Goal: Task Accomplishment & Management: Complete application form

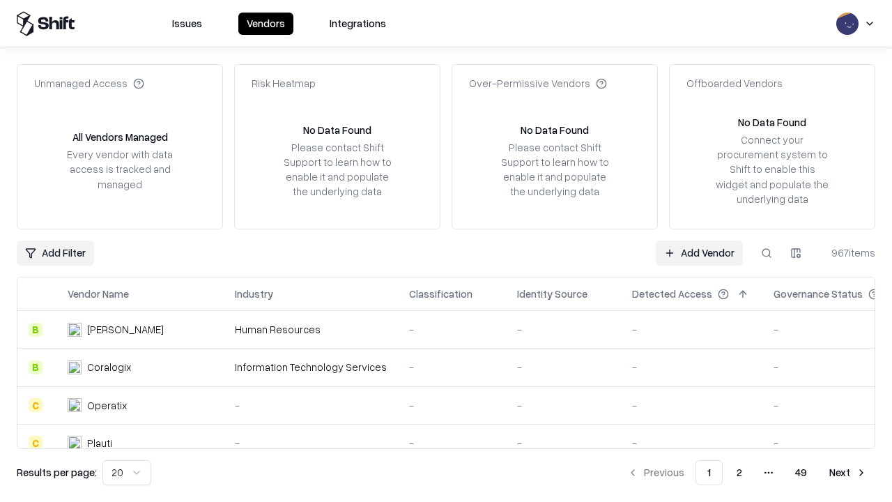
click at [699, 252] on link "Add Vendor" at bounding box center [699, 252] width 87 height 25
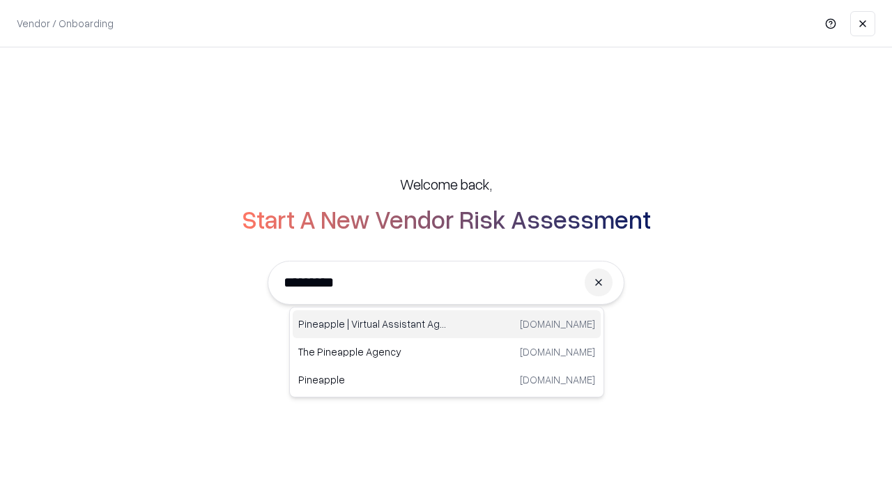
click at [447, 324] on div "Pineapple | Virtual Assistant Agency [DOMAIN_NAME]" at bounding box center [447, 324] width 308 height 28
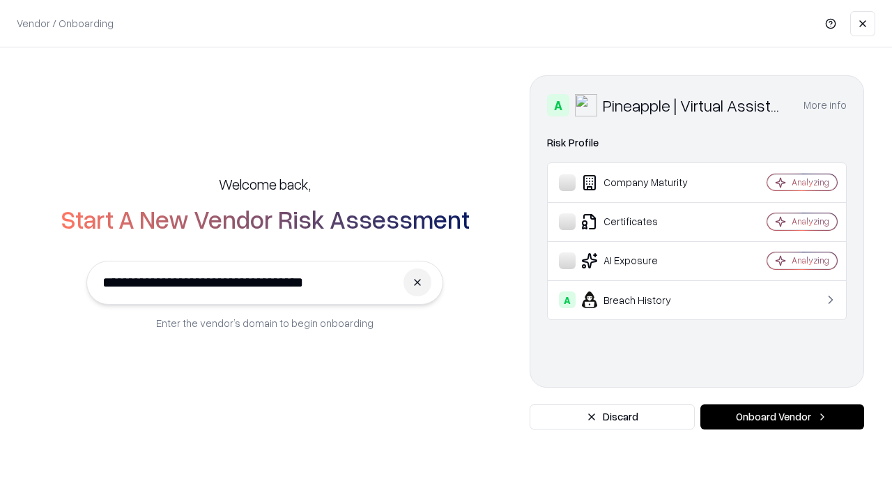
type input "**********"
click at [782, 417] on button "Onboard Vendor" at bounding box center [782, 416] width 164 height 25
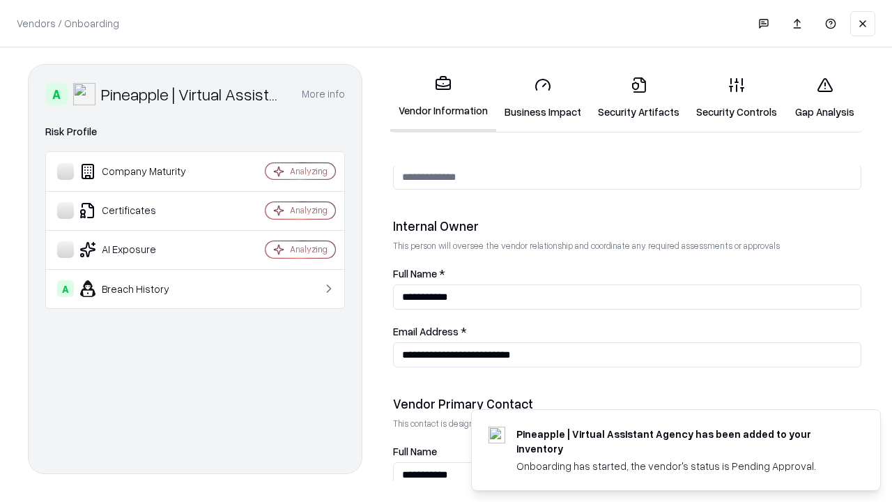
scroll to position [722, 0]
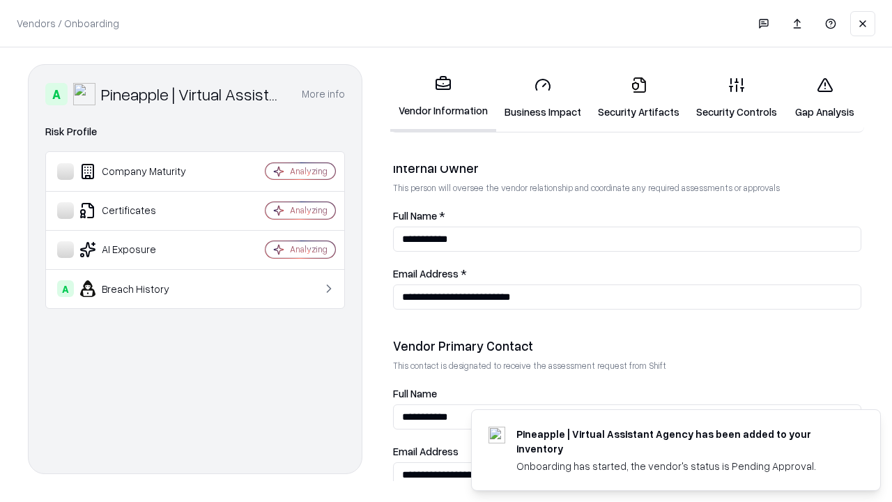
click at [543, 98] on link "Business Impact" at bounding box center [542, 97] width 93 height 65
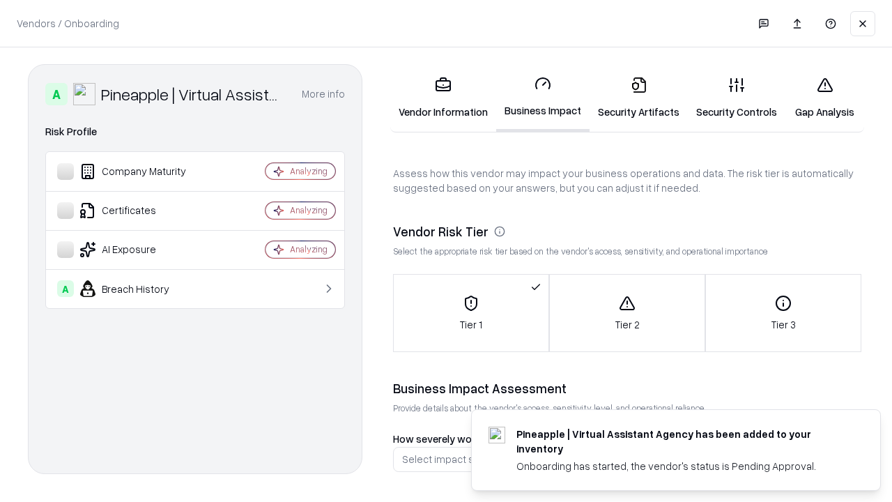
click at [638, 98] on link "Security Artifacts" at bounding box center [638, 97] width 98 height 65
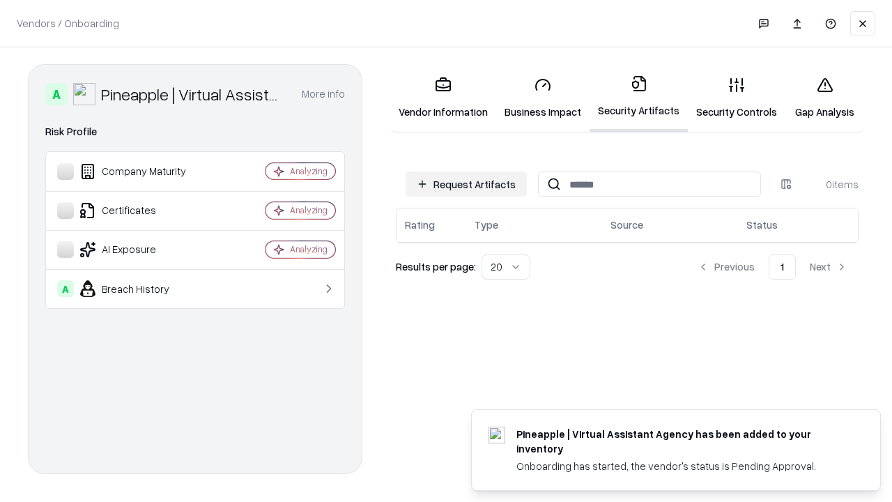
click at [466, 183] on button "Request Artifacts" at bounding box center [466, 183] width 121 height 25
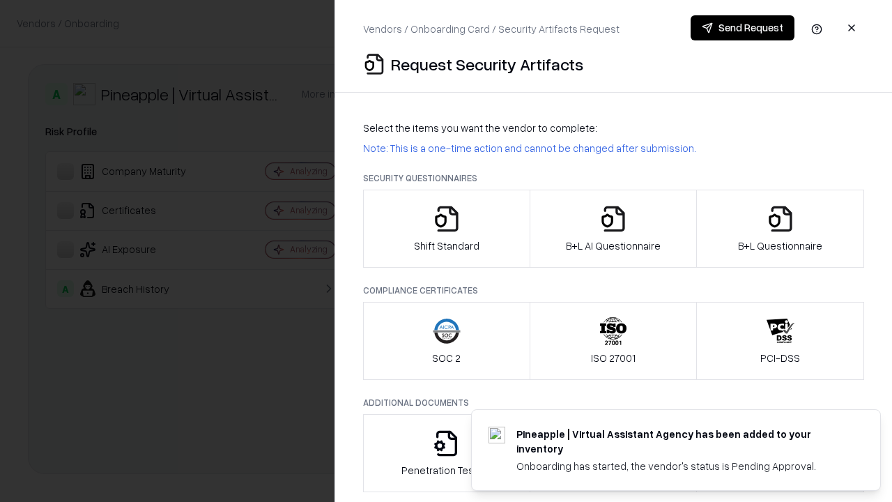
click at [446, 229] on icon "button" at bounding box center [447, 219] width 28 height 28
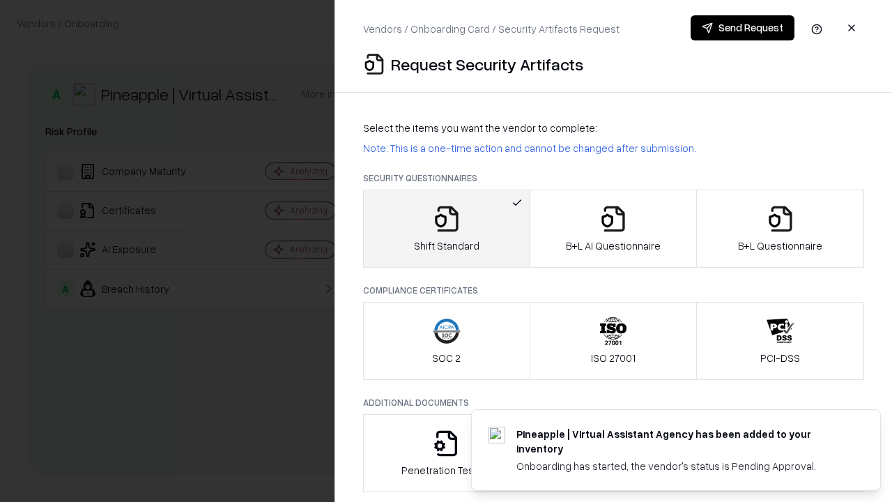
click at [742, 28] on button "Send Request" at bounding box center [742, 27] width 104 height 25
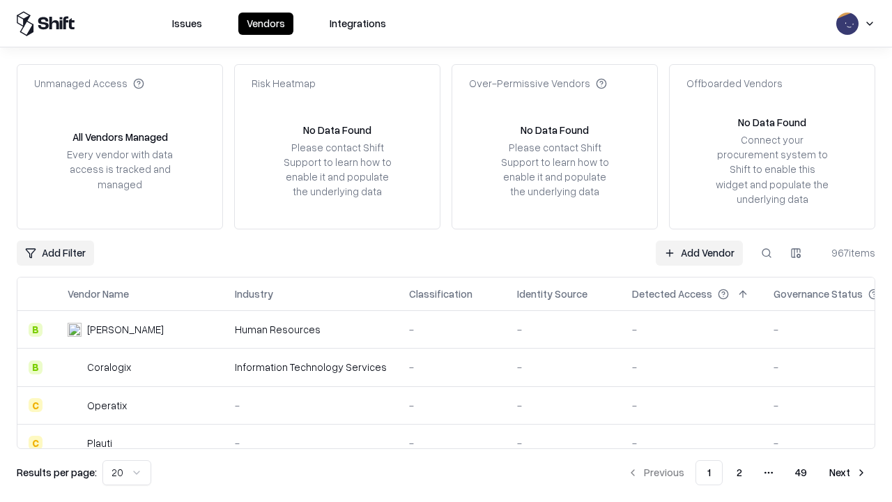
click at [766, 252] on button at bounding box center [766, 252] width 25 height 25
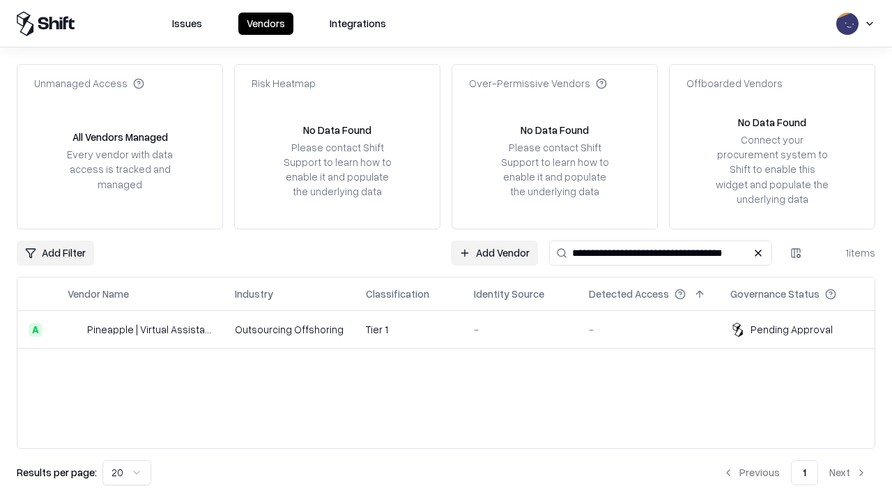
type input "**********"
click at [454, 329] on td "Tier 1" at bounding box center [409, 330] width 108 height 38
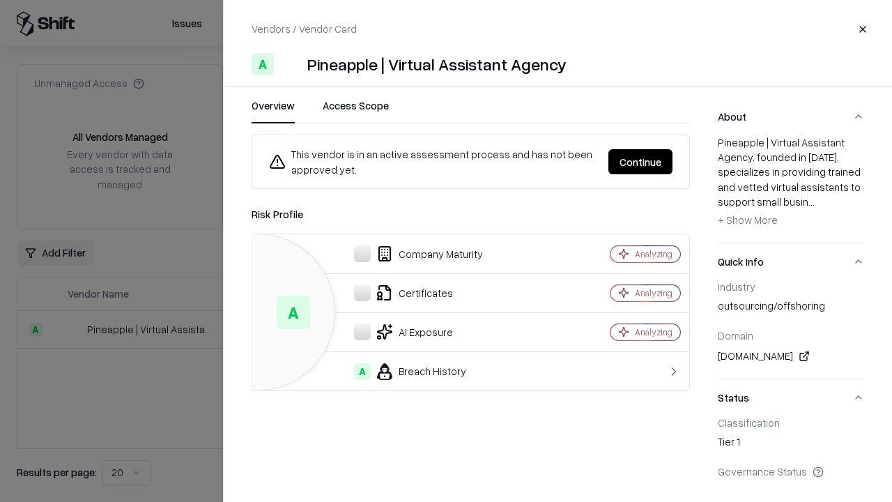
click at [640, 162] on button "Continue" at bounding box center [640, 161] width 64 height 25
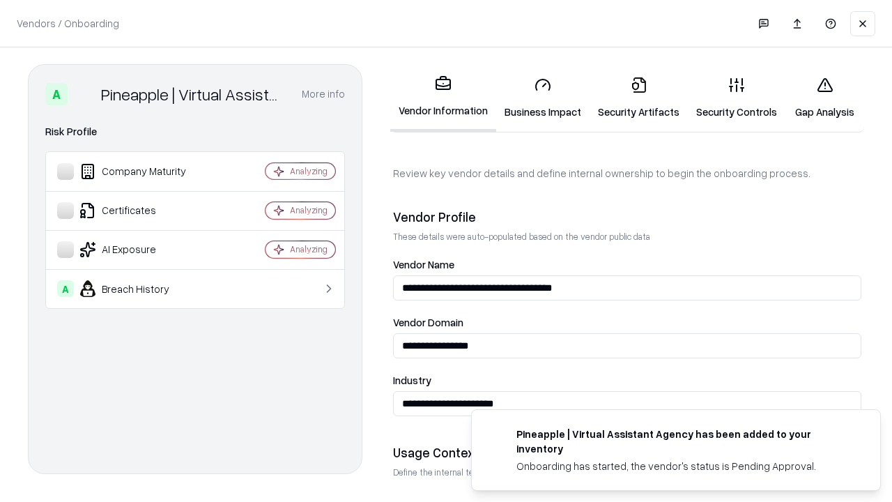
click at [638, 98] on link "Security Artifacts" at bounding box center [638, 97] width 98 height 65
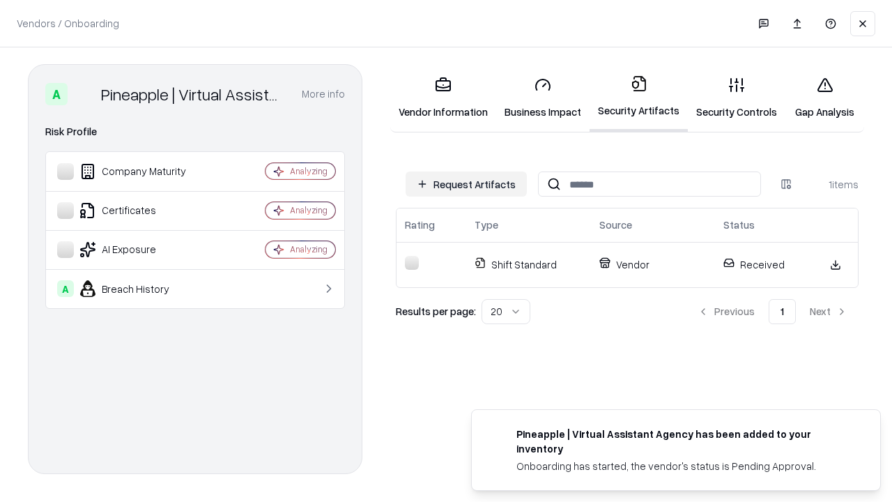
click at [736, 98] on link "Security Controls" at bounding box center [737, 97] width 98 height 65
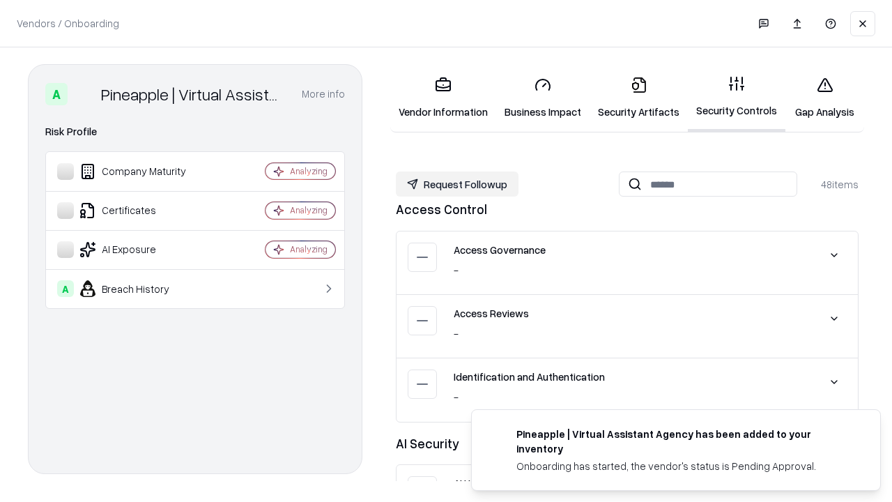
click at [457, 184] on button "Request Followup" at bounding box center [457, 183] width 123 height 25
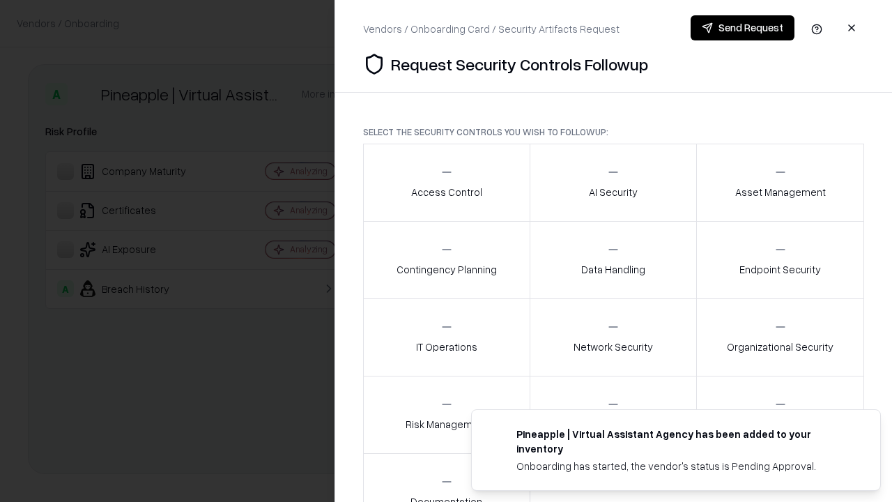
click at [446, 183] on div "Access Control" at bounding box center [446, 182] width 71 height 34
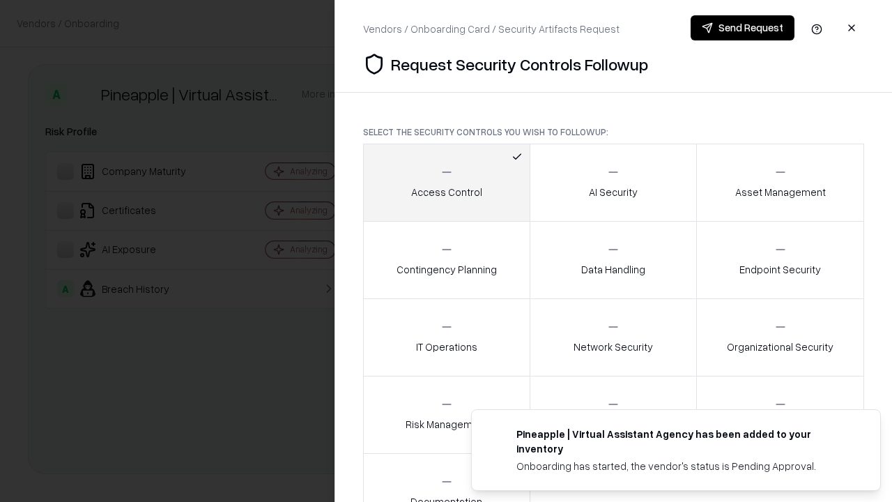
click at [742, 28] on button "Send Request" at bounding box center [742, 27] width 104 height 25
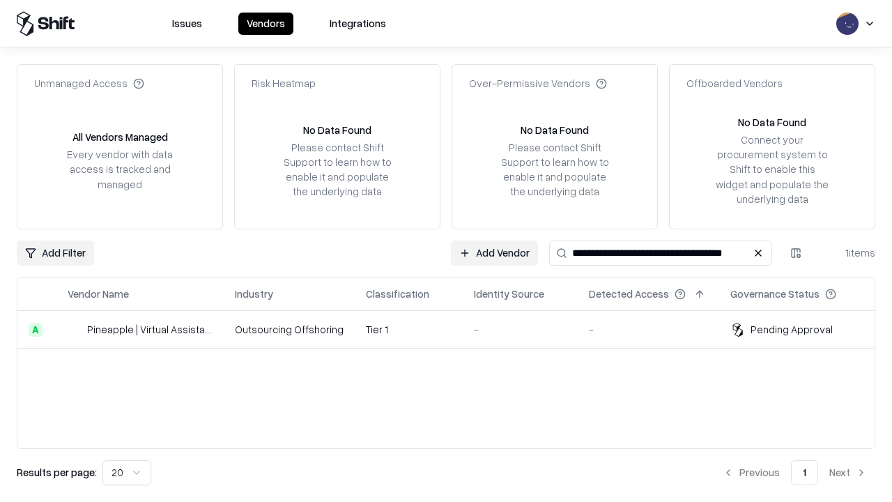
type input "**********"
click at [454, 329] on td "Tier 1" at bounding box center [409, 330] width 108 height 38
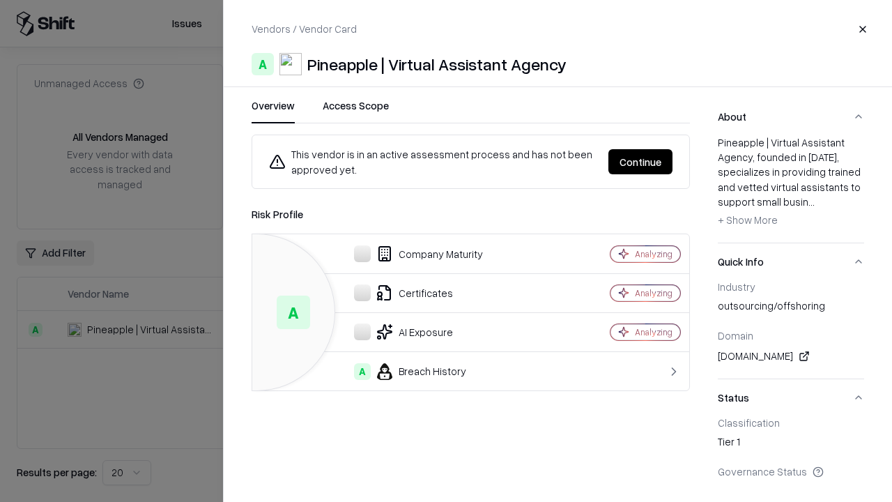
click at [640, 162] on button "Continue" at bounding box center [640, 161] width 64 height 25
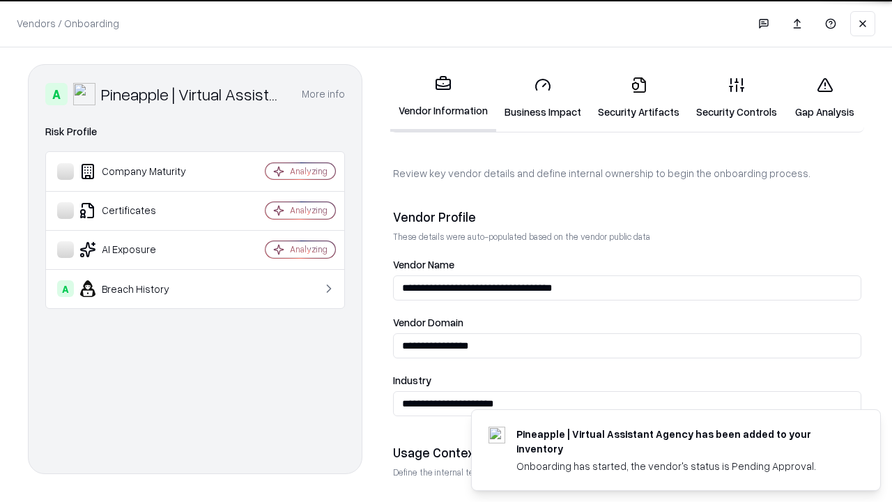
click at [824, 98] on link "Gap Analysis" at bounding box center [824, 97] width 79 height 65
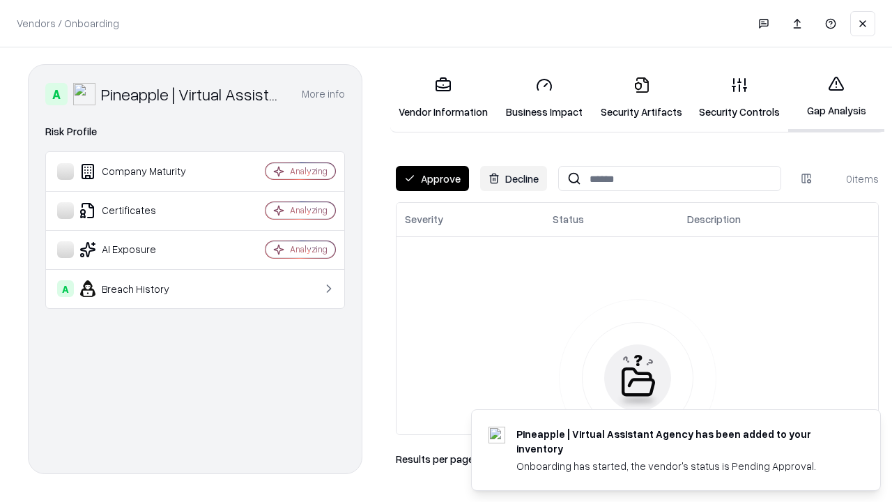
click at [432, 178] on button "Approve" at bounding box center [432, 178] width 73 height 25
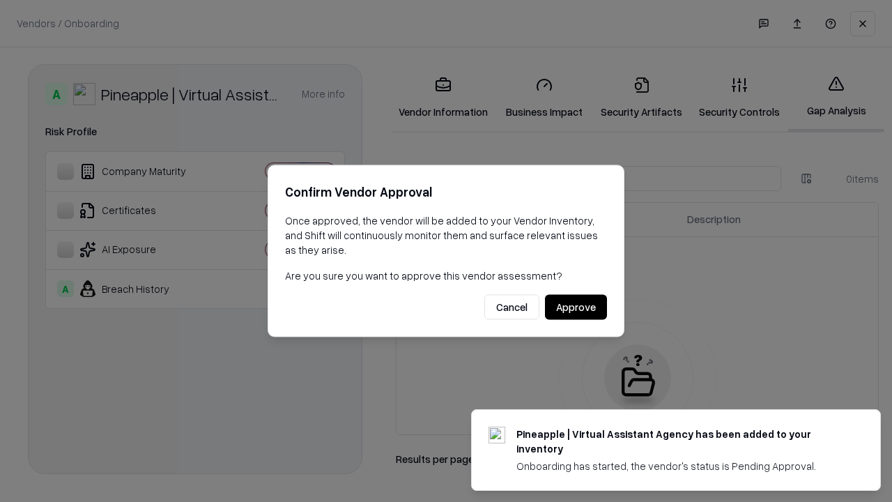
click at [576, 307] on button "Approve" at bounding box center [576, 307] width 62 height 25
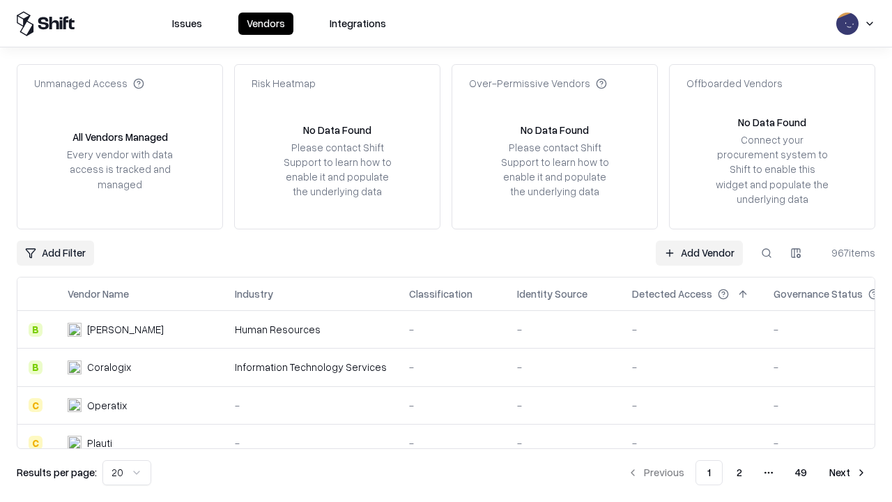
type input "**********"
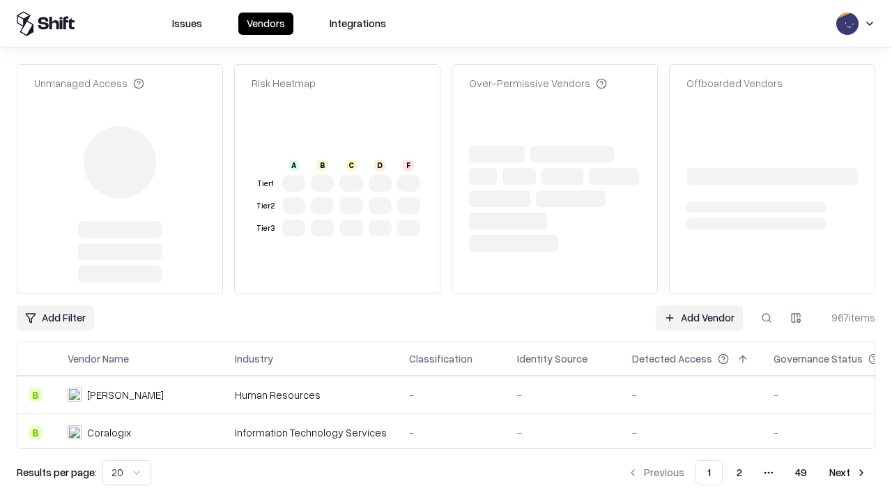
click at [699, 305] on link "Add Vendor" at bounding box center [699, 317] width 87 height 25
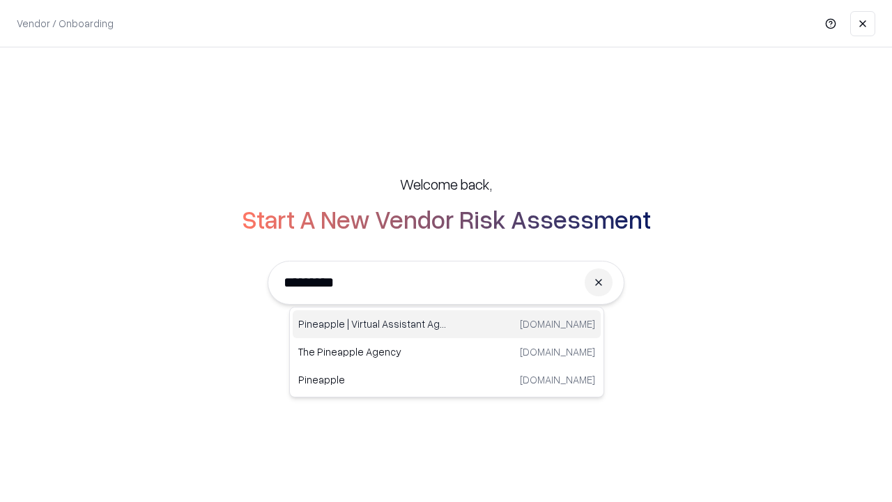
click at [447, 324] on div "Pineapple | Virtual Assistant Agency [DOMAIN_NAME]" at bounding box center [447, 324] width 308 height 28
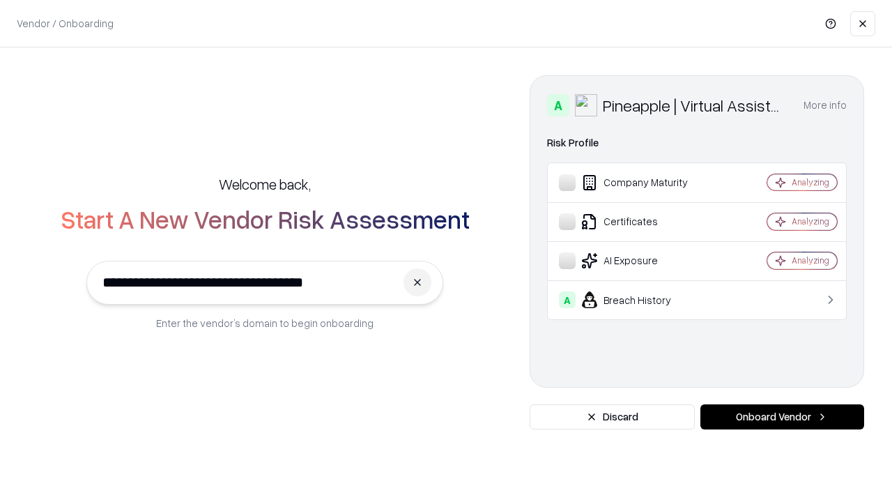
type input "**********"
click at [782, 417] on button "Onboard Vendor" at bounding box center [782, 416] width 164 height 25
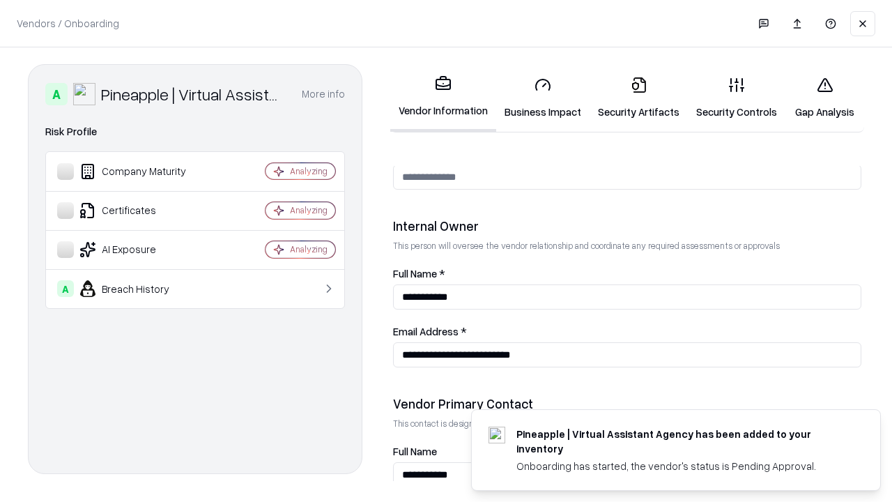
scroll to position [722, 0]
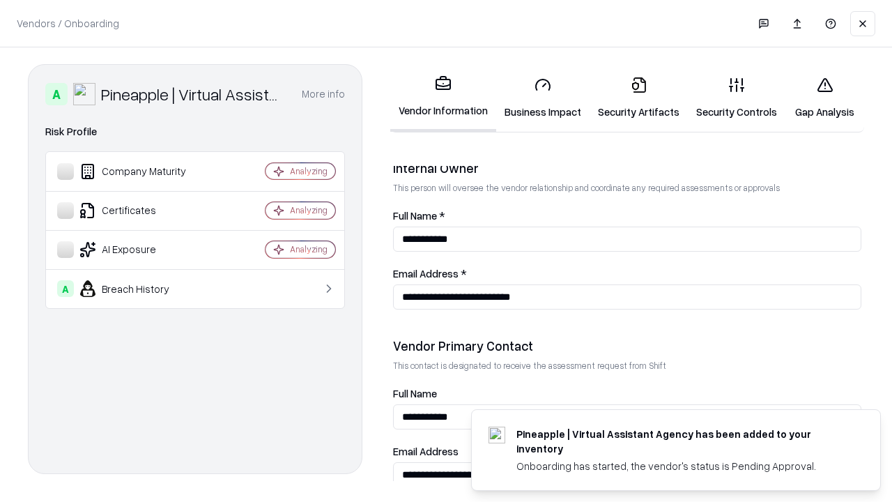
click at [824, 98] on link "Gap Analysis" at bounding box center [824, 97] width 79 height 65
